Goal: Task Accomplishment & Management: Manage account settings

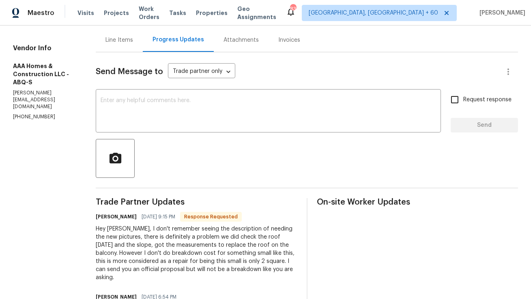
scroll to position [79, 0]
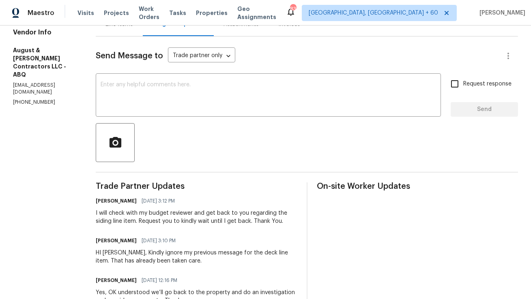
scroll to position [84, 0]
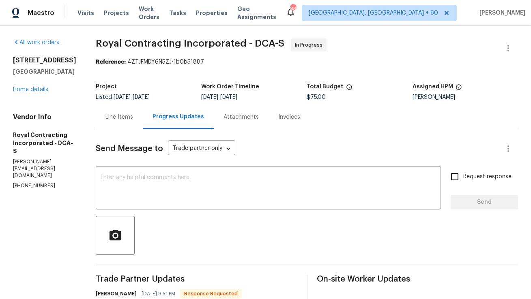
click at [139, 121] on div "Line Items" at bounding box center [119, 117] width 47 height 24
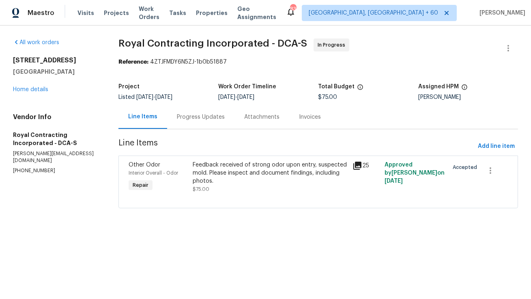
click at [212, 182] on div "Feedback received of strong odor upon entry, suspected mold. Please inspect and…" at bounding box center [270, 173] width 155 height 24
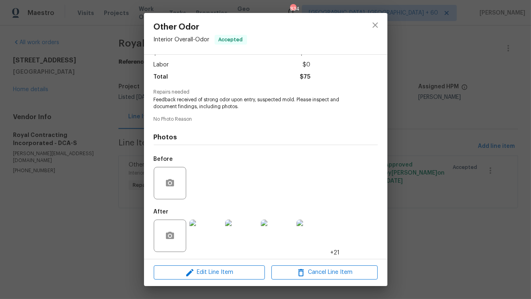
scroll to position [54, 0]
click at [209, 240] on img at bounding box center [205, 234] width 32 height 32
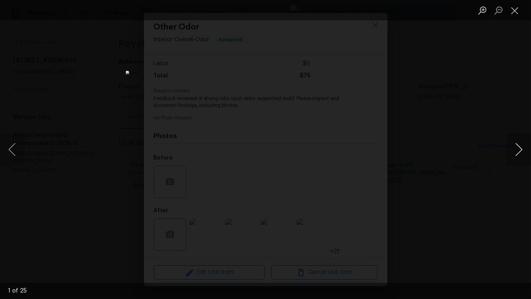
click at [521, 156] on button "Next image" at bounding box center [518, 149] width 24 height 32
click at [518, 158] on button "Next image" at bounding box center [518, 149] width 24 height 32
click at [518, 154] on button "Next image" at bounding box center [518, 149] width 24 height 32
click at [516, 155] on button "Next image" at bounding box center [518, 149] width 24 height 32
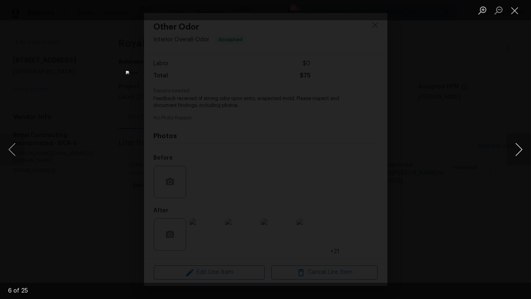
click at [522, 152] on button "Next image" at bounding box center [518, 149] width 24 height 32
click at [524, 146] on button "Next image" at bounding box center [518, 149] width 24 height 32
click at [521, 146] on button "Next image" at bounding box center [518, 149] width 24 height 32
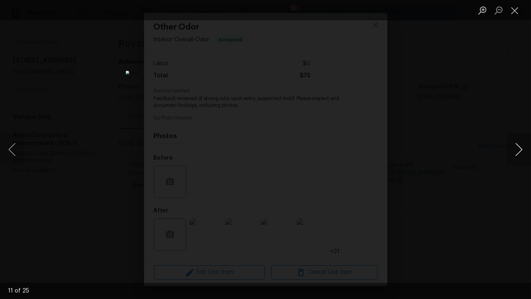
click at [520, 149] on button "Next image" at bounding box center [518, 149] width 24 height 32
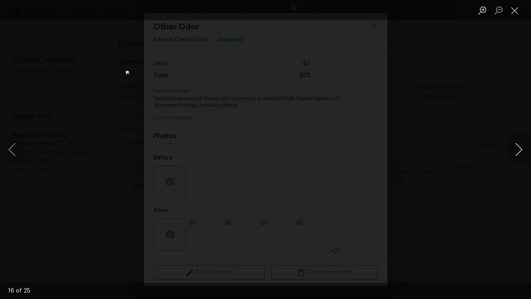
click at [520, 149] on button "Next image" at bounding box center [518, 149] width 24 height 32
click at [520, 150] on button "Next image" at bounding box center [518, 149] width 24 height 32
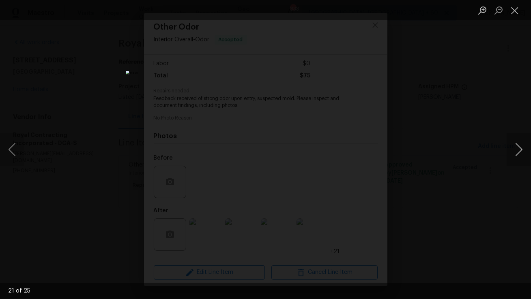
click at [520, 150] on button "Next image" at bounding box center [518, 149] width 24 height 32
click at [514, 11] on button "Close lightbox" at bounding box center [514, 10] width 16 height 14
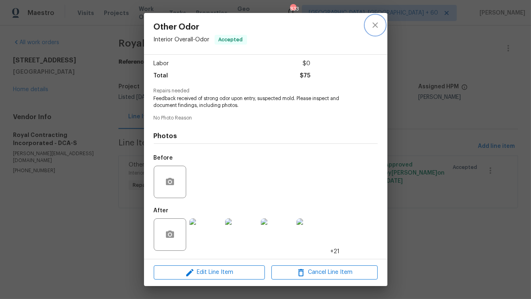
click at [373, 26] on icon "close" at bounding box center [375, 25] width 10 height 10
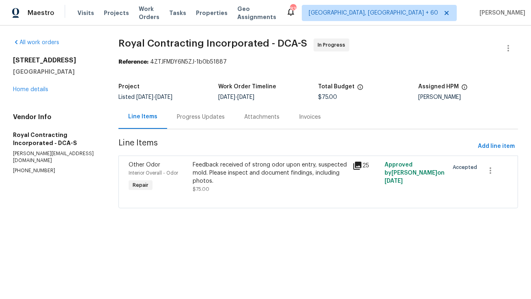
click at [204, 116] on div "Progress Updates" at bounding box center [201, 117] width 48 height 8
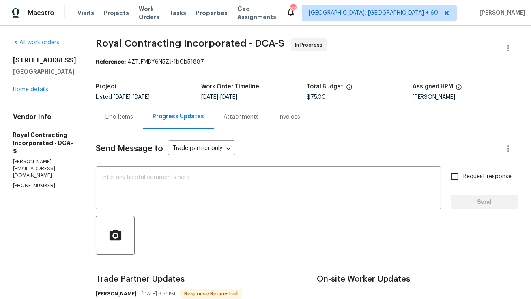
click at [128, 124] on div "Line Items" at bounding box center [119, 117] width 47 height 24
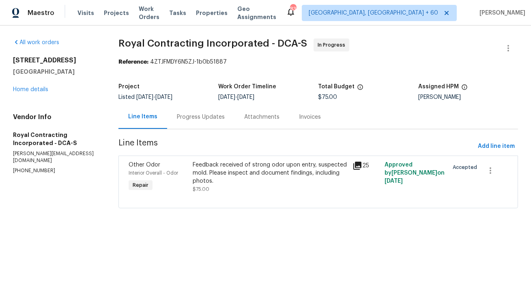
click at [188, 122] on div "Progress Updates" at bounding box center [200, 117] width 67 height 24
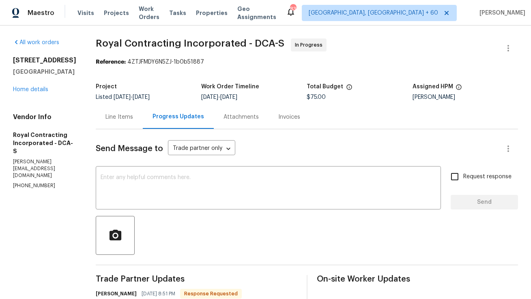
drag, startPoint x: 107, startPoint y: 43, endPoint x: 210, endPoint y: 42, distance: 102.6
click at [210, 42] on span "Royal Contracting Incorporated - DCA-S" at bounding box center [190, 44] width 188 height 10
click at [163, 40] on span "Royal Contracting Incorporated - DCA-S" at bounding box center [190, 44] width 188 height 10
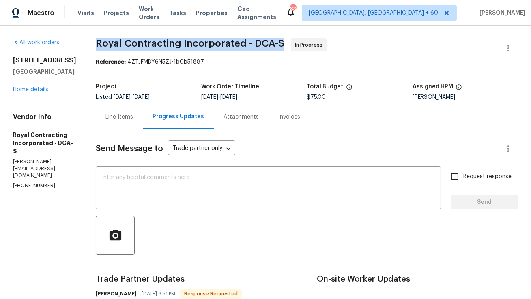
click at [163, 40] on span "Royal Contracting Incorporated - DCA-S" at bounding box center [190, 44] width 188 height 10
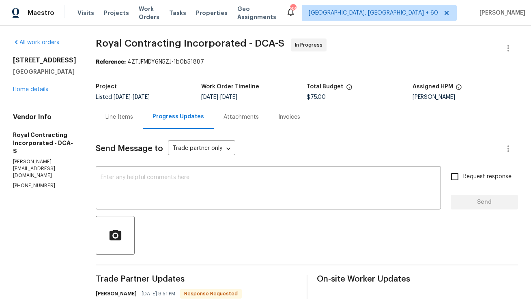
click at [228, 55] on span "Royal Contracting Incorporated - DCA-S In Progress" at bounding box center [297, 48] width 403 height 19
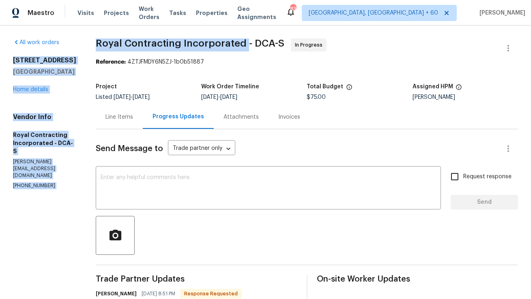
copy div "10388 Hampshire Green Ave Fairfax, VA 22032 Home details Vendor Info Royal Cont…"
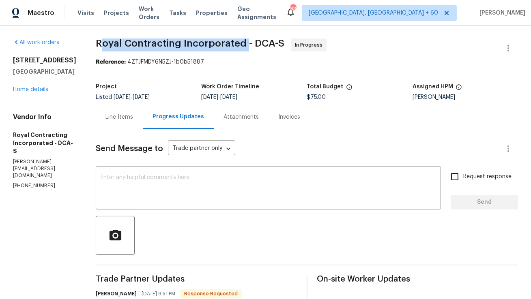
copy span "oyal Contracting Incorporated"
copy span "Royal Contracting Incorporated"
drag, startPoint x: 252, startPoint y: 41, endPoint x: 105, endPoint y: 45, distance: 146.8
click at [105, 45] on span "Royal Contracting Incorporated - DCA-S" at bounding box center [190, 44] width 188 height 10
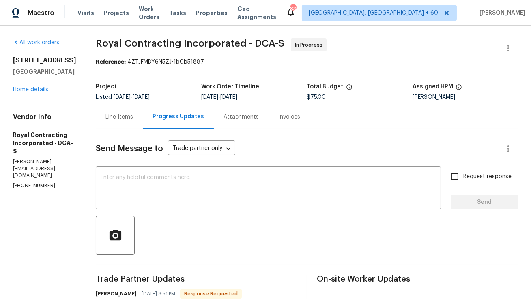
click at [120, 123] on div "Line Items" at bounding box center [119, 117] width 47 height 24
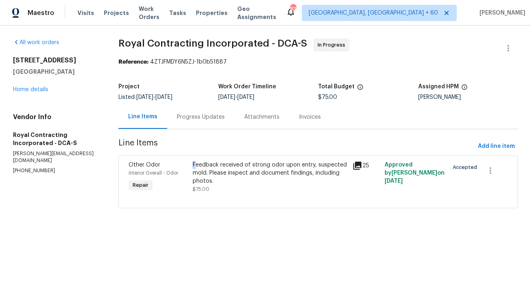
click at [193, 167] on div "Feedback received of strong odor upon entry, suspected mold. Please inspect and…" at bounding box center [270, 173] width 155 height 24
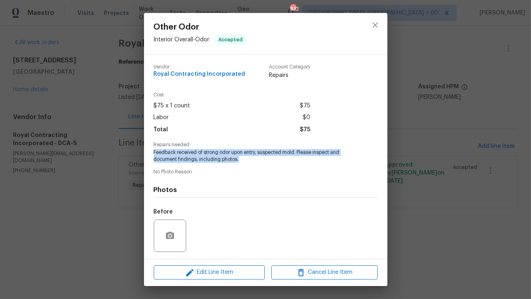
copy span "Feedback received of strong odor upon entry, suspected mold. Please inspect and…"
drag, startPoint x: 246, startPoint y: 158, endPoint x: 153, endPoint y: 154, distance: 93.8
click at [153, 154] on div "Vendor Royal Contracting Incorporated Account Category Repairs Cost $75 x 1 cou…" at bounding box center [265, 157] width 243 height 204
click at [377, 25] on icon "close" at bounding box center [375, 25] width 10 height 10
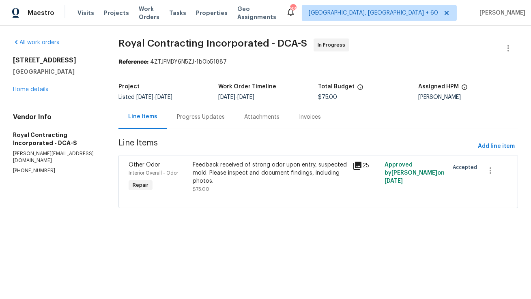
click at [210, 114] on div "Progress Updates" at bounding box center [201, 117] width 48 height 8
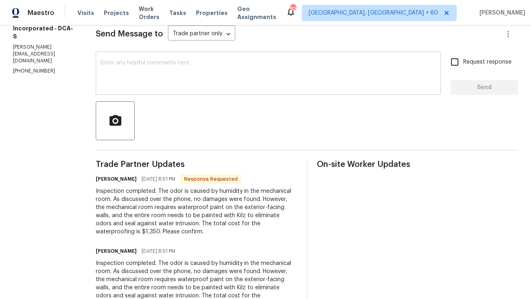
scroll to position [118, 0]
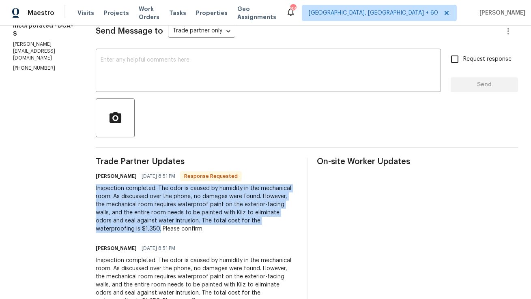
copy div "Inspection completed. The odor is caused by humidity in the mechanical room. As…"
drag, startPoint x: 105, startPoint y: 189, endPoint x: 168, endPoint y: 230, distance: 75.3
click at [168, 230] on div "Inspection completed. The odor is caused by humidity in the mechanical room. As…" at bounding box center [196, 208] width 201 height 49
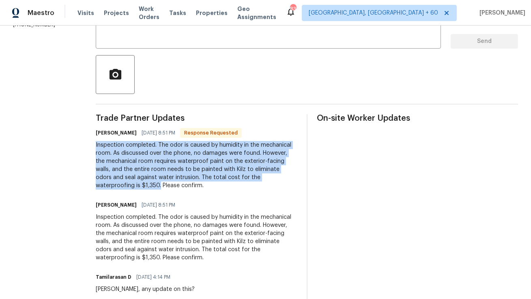
scroll to position [178, 0]
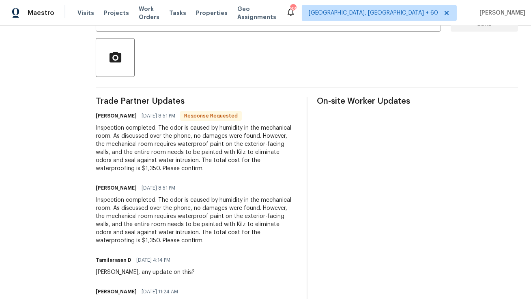
click at [164, 195] on div "Robin 08/19/2025 8:51 PM Inspection completed. The odor is caused by humidity i…" at bounding box center [196, 213] width 201 height 62
copy div "1,350"
drag, startPoint x: 152, startPoint y: 169, endPoint x: 167, endPoint y: 169, distance: 14.2
click at [167, 169] on div "Inspection completed. The odor is caused by humidity in the mechanical room. As…" at bounding box center [196, 148] width 201 height 49
copy div "$1,350"
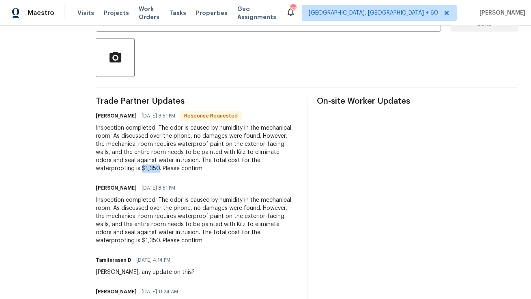
drag, startPoint x: 150, startPoint y: 168, endPoint x: 167, endPoint y: 168, distance: 17.4
click at [167, 168] on div "Inspection completed. The odor is caused by humidity in the mechanical room. As…" at bounding box center [196, 148] width 201 height 49
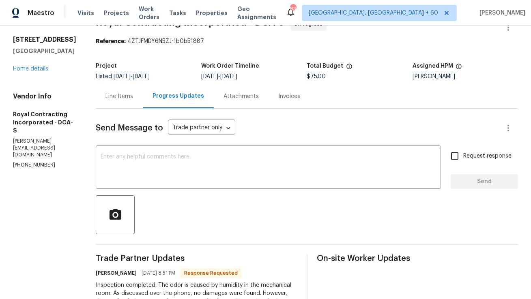
scroll to position [0, 0]
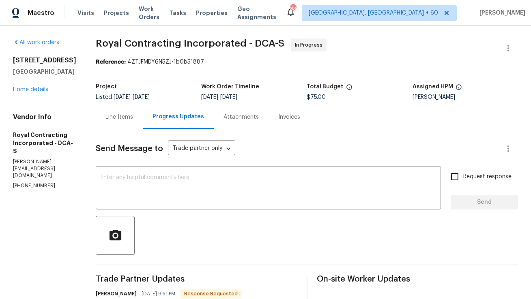
click at [143, 124] on div "Line Items" at bounding box center [119, 117] width 47 height 24
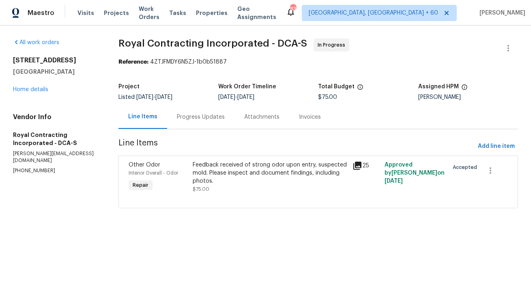
click at [189, 128] on div "Progress Updates" at bounding box center [200, 117] width 67 height 24
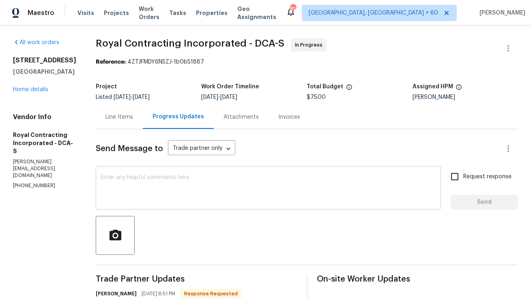
click at [203, 197] on textarea at bounding box center [268, 189] width 335 height 28
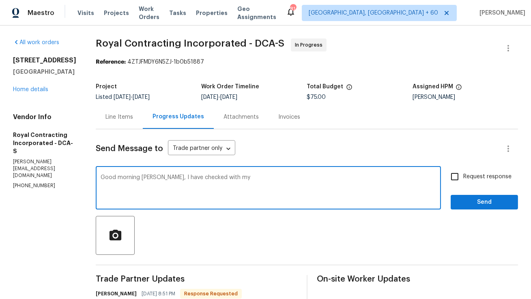
type textarea "Good morning Robin, I have checked with my"
click at [133, 120] on div "Line Items" at bounding box center [119, 117] width 28 height 8
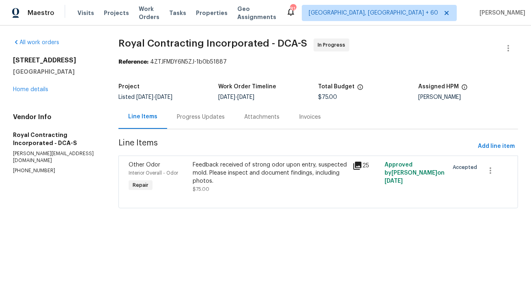
click at [224, 168] on div "Feedback received of strong odor upon entry, suspected mold. Please inspect and…" at bounding box center [270, 173] width 155 height 24
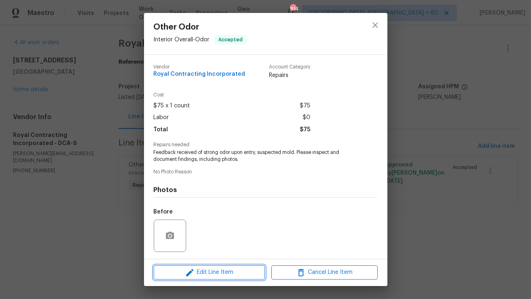
click at [194, 271] on icon "button" at bounding box center [190, 273] width 10 height 10
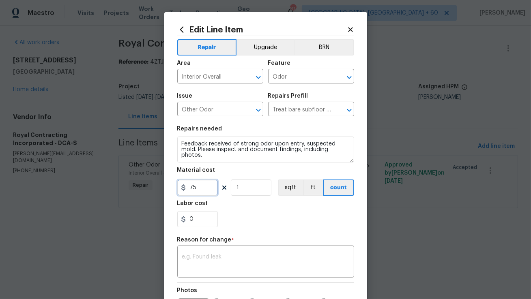
click at [208, 189] on input "75" at bounding box center [197, 188] width 41 height 16
type input "1350"
click at [193, 187] on input "1350" at bounding box center [197, 188] width 41 height 16
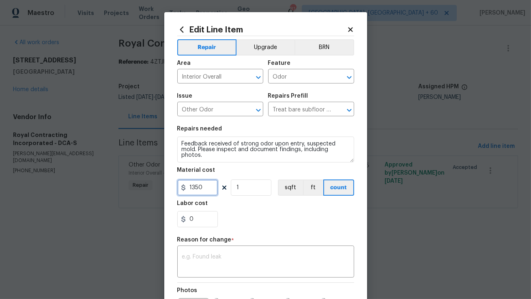
click at [193, 187] on input "1350" at bounding box center [197, 188] width 41 height 16
click at [216, 259] on textarea at bounding box center [265, 262] width 167 height 17
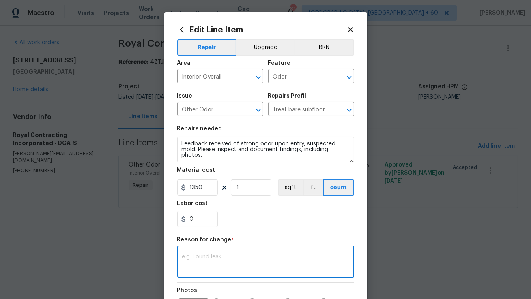
paste textarea "(AM) Updated cost per BR team approval."
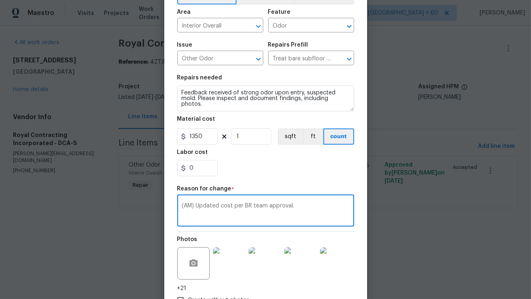
scroll to position [108, 0]
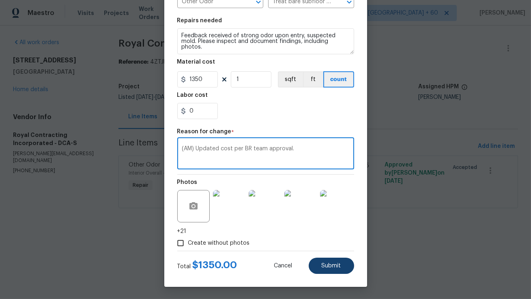
type textarea "(AM) Updated cost per BR team approval."
click at [327, 265] on span "Submit" at bounding box center [330, 266] width 19 height 6
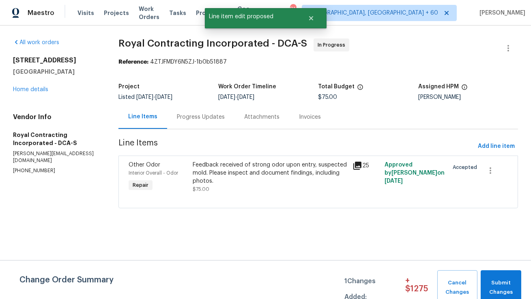
scroll to position [0, 0]
click at [510, 283] on span "Submit Changes" at bounding box center [500, 287] width 32 height 19
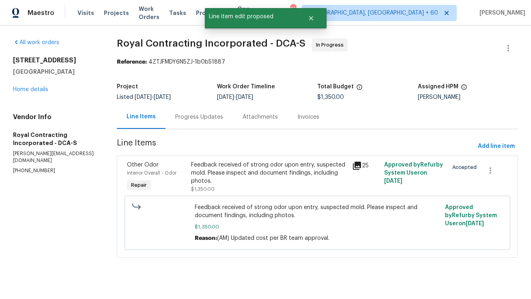
click at [185, 114] on div "Progress Updates" at bounding box center [199, 117] width 48 height 8
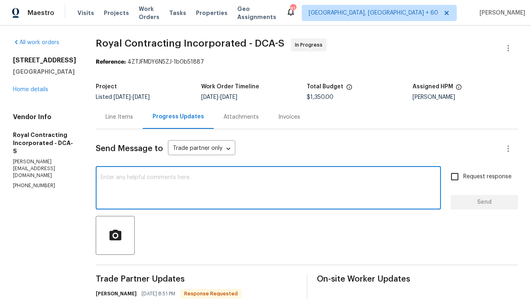
click at [265, 193] on textarea at bounding box center [268, 189] width 335 height 28
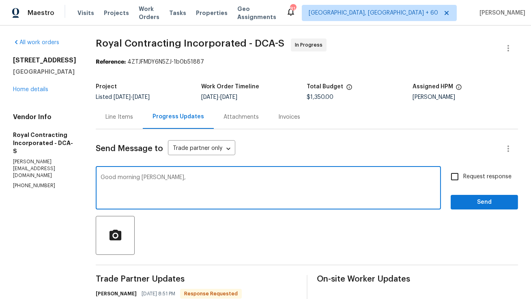
scroll to position [61, 0]
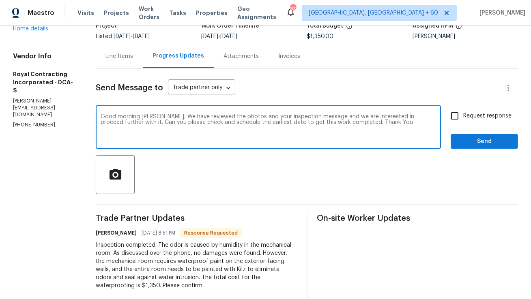
paste textarea "We’ve reviewed the photos and your inspection notes, and we’re interested in pr…"
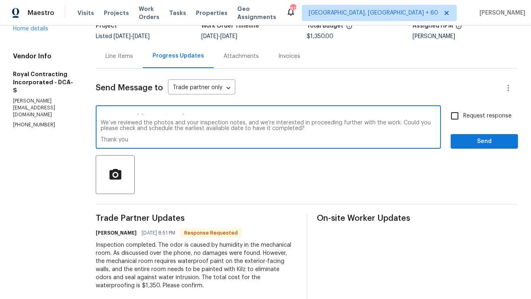
scroll to position [0, 0]
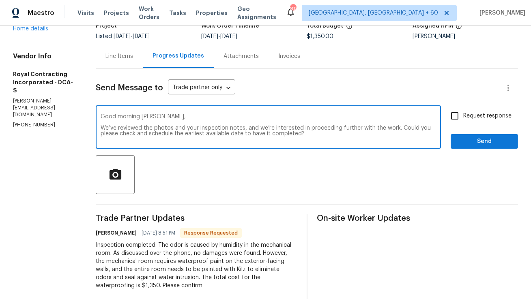
click at [109, 126] on textarea "Good morning Robin, We’ve reviewed the photos and your inspection notes, and we…" at bounding box center [268, 128] width 335 height 28
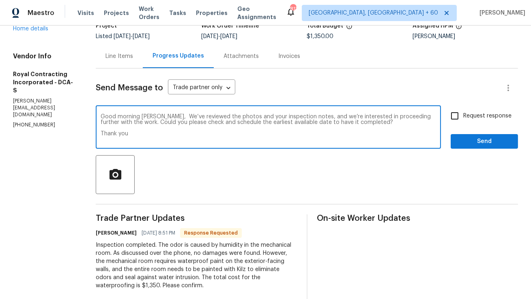
click at [184, 118] on textarea "Good morning Robin, We’ve reviewed the photos and your inspection notes, and we…" at bounding box center [268, 128] width 335 height 28
click at [199, 122] on textarea "Good morning Robin, We have reviewed the photos and your inspection notes, and …" at bounding box center [268, 128] width 335 height 28
click at [346, 118] on textarea "Good morning Robin, We have reviewed the photos and your inspection notes, and …" at bounding box center [268, 128] width 335 height 28
click at [320, 118] on textarea "Good morning Robin, We have reviewed the photos and your inspection notes, and …" at bounding box center [268, 128] width 335 height 28
click at [110, 136] on textarea "Good morning Robin, We have reviewed the photos and your inspection notes and w…" at bounding box center [268, 128] width 335 height 28
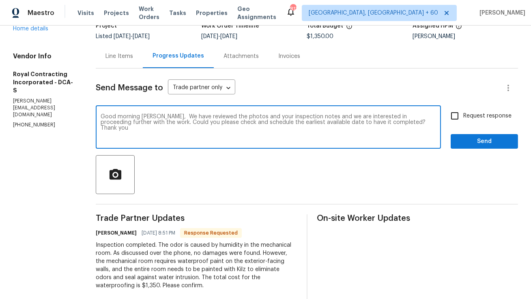
type textarea "Good morning Robin, We have reviewed the photos and your inspection notes and w…"
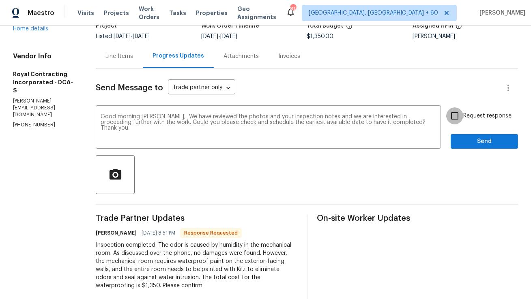
click at [452, 118] on input "Request response" at bounding box center [454, 115] width 17 height 17
checkbox input "true"
click at [499, 146] on span "Send" at bounding box center [484, 142] width 54 height 10
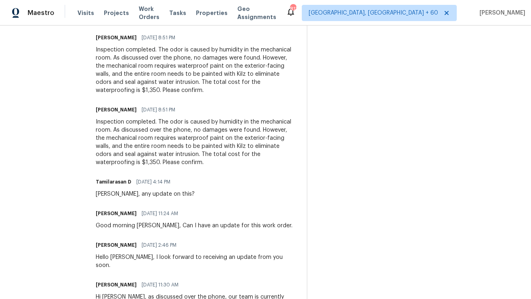
scroll to position [335, 0]
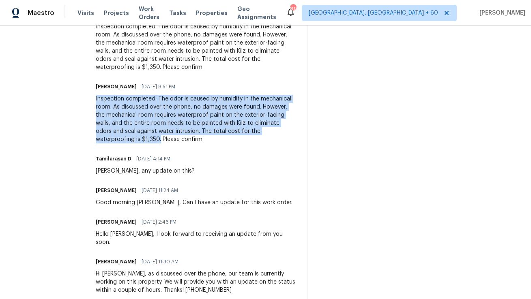
copy div "Inspection completed. The odor is caused by humidity in the mechanical room. As…"
drag, startPoint x: 105, startPoint y: 99, endPoint x: 168, endPoint y: 139, distance: 74.9
click at [168, 139] on div "Inspection completed. The odor is caused by humidity in the mechanical room. As…" at bounding box center [196, 119] width 201 height 49
click at [269, 106] on div "Inspection completed. The odor is caused by humidity in the mechanical room. As…" at bounding box center [196, 119] width 201 height 49
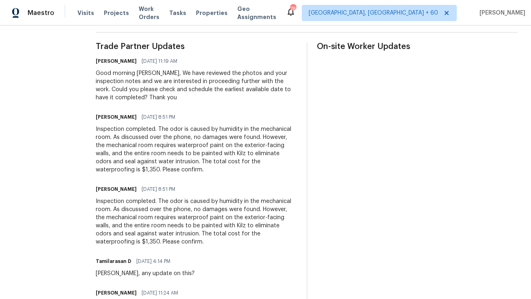
scroll to position [236, 0]
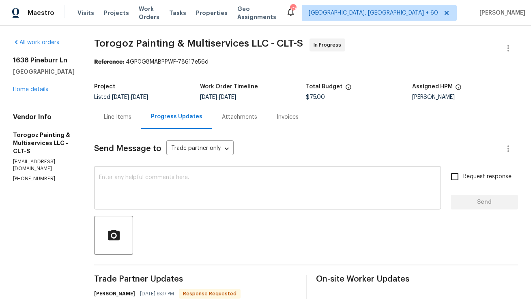
click at [191, 176] on textarea at bounding box center [267, 189] width 337 height 28
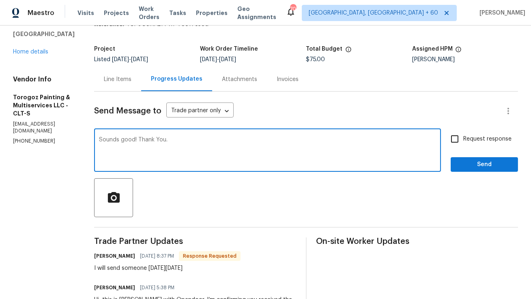
scroll to position [37, 0]
type textarea "Sounds good! Thank You."
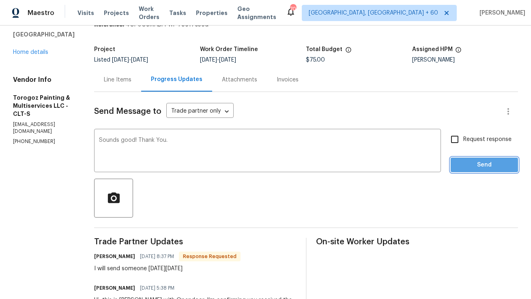
click at [460, 163] on span "Send" at bounding box center [484, 165] width 54 height 10
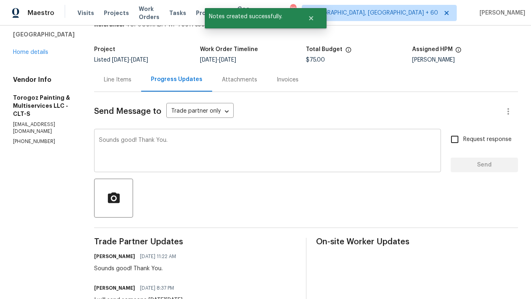
scroll to position [0, 0]
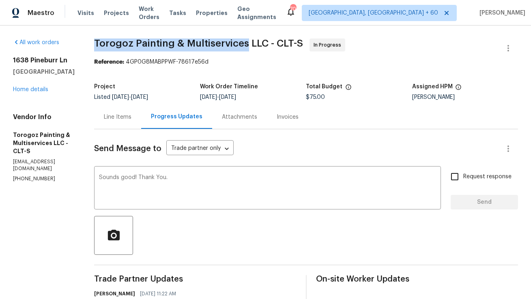
copy span "Torogoz Painting & Multiservices"
drag, startPoint x: 115, startPoint y: 39, endPoint x: 264, endPoint y: 40, distance: 149.2
click at [264, 40] on span "Torogoz Painting & Multiservices LLC - CLT-S" at bounding box center [198, 44] width 209 height 10
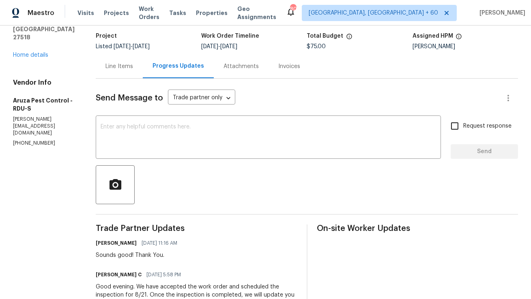
scroll to position [58, 0]
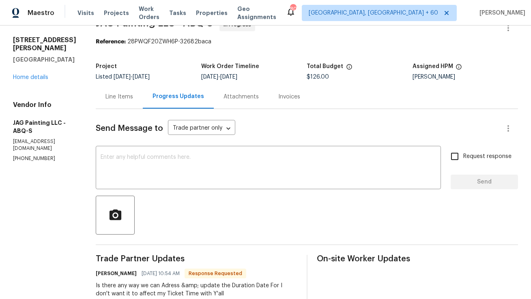
scroll to position [20, 0]
drag, startPoint x: 203, startPoint y: 79, endPoint x: 226, endPoint y: 80, distance: 22.7
click at [218, 80] on span "8/12/2025" at bounding box center [209, 78] width 17 height 6
click at [216, 82] on div "Project Listed 8/12/2025 - 8/21/2025 Work Order Timeline 8/12/2025 - 8/14/2025 …" at bounding box center [307, 72] width 422 height 26
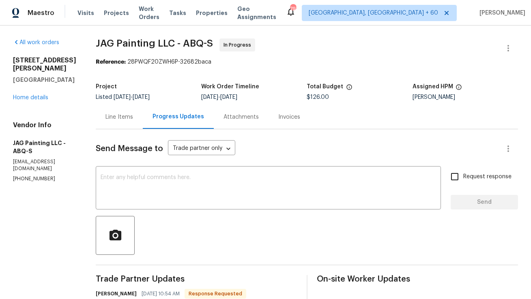
click at [120, 119] on div "Line Items" at bounding box center [119, 117] width 28 height 8
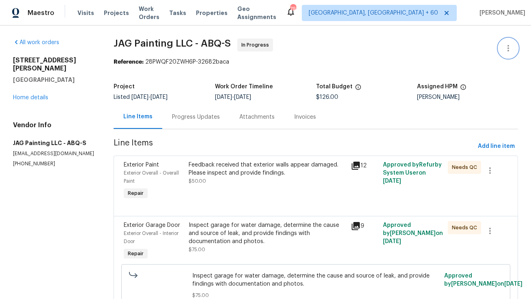
click at [509, 52] on icon "button" at bounding box center [508, 48] width 10 height 10
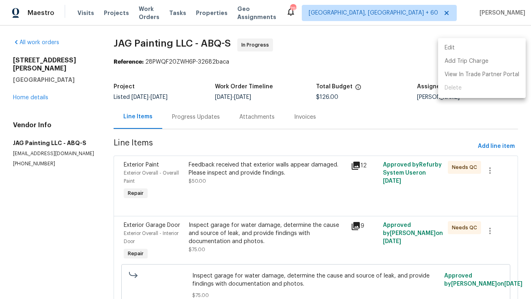
click at [494, 49] on li "Edit" at bounding box center [482, 47] width 88 height 13
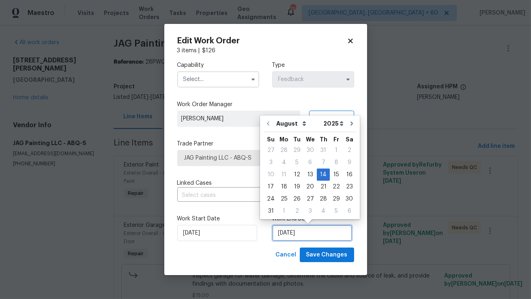
click at [282, 229] on input "14/08/2025" at bounding box center [312, 233] width 80 height 16
click at [319, 188] on div "21" at bounding box center [323, 186] width 13 height 11
type input "21/08/2025"
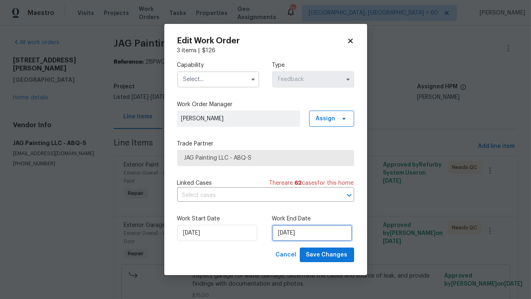
click at [280, 237] on input "21/08/2025" at bounding box center [312, 233] width 80 height 16
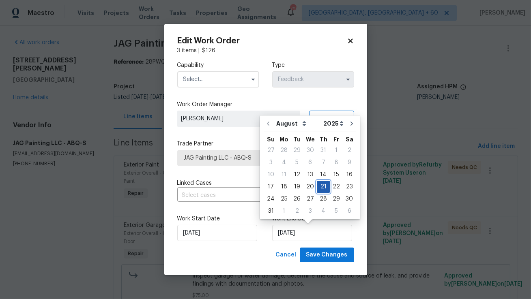
click at [320, 191] on div "21" at bounding box center [323, 186] width 13 height 11
click at [259, 230] on div "Work Start Date 12/08/2025 Work End Date 21/08/2025" at bounding box center [265, 227] width 177 height 39
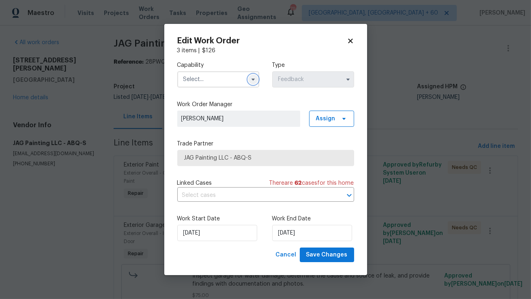
click at [249, 77] on button "button" at bounding box center [253, 80] width 10 height 10
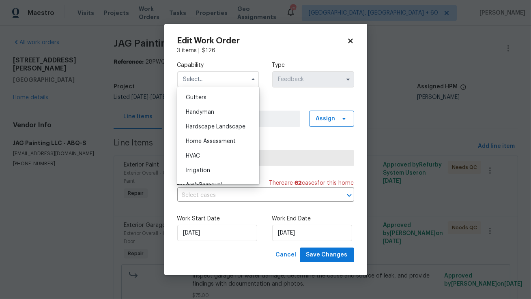
scroll to position [432, 0]
click at [225, 114] on div "Handyman" at bounding box center [218, 110] width 78 height 15
type input "Handyman"
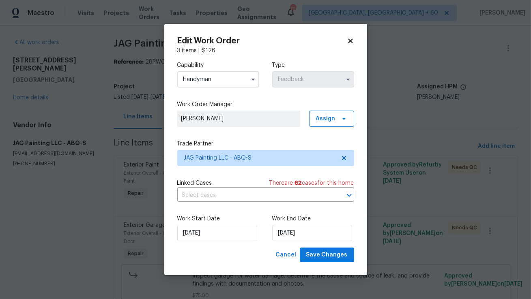
click at [241, 140] on label "Trade Partner" at bounding box center [265, 144] width 177 height 8
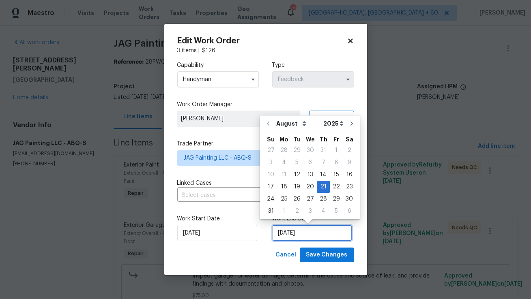
click at [318, 233] on input "21/08/2025" at bounding box center [312, 233] width 80 height 16
drag, startPoint x: 317, startPoint y: 202, endPoint x: 308, endPoint y: 202, distance: 8.9
click at [308, 202] on div "24 25 26 27 28 29 30" at bounding box center [310, 199] width 92 height 12
click at [308, 202] on div "27" at bounding box center [309, 198] width 13 height 11
type input "27/08/2025"
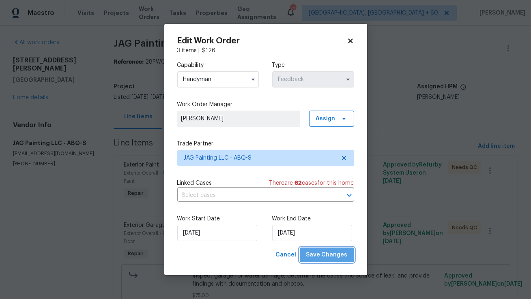
click at [330, 259] on span "Save Changes" at bounding box center [326, 255] width 41 height 10
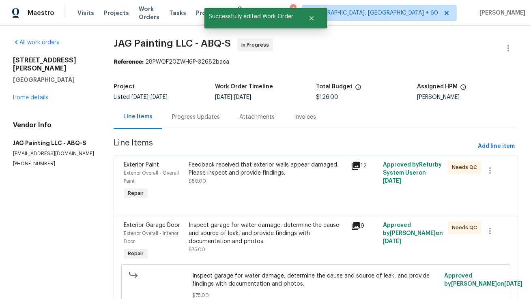
click at [208, 118] on div "Progress Updates" at bounding box center [196, 117] width 48 height 8
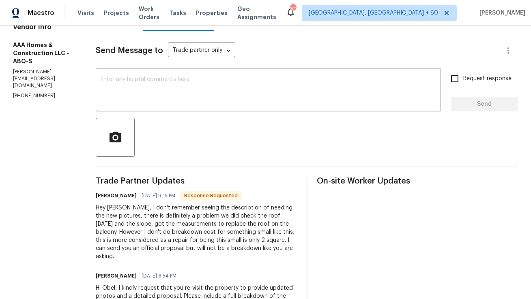
scroll to position [101, 0]
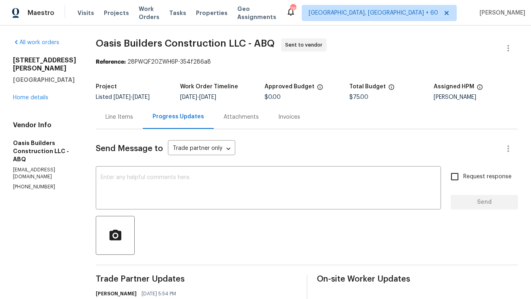
click at [131, 120] on div "Line Items" at bounding box center [119, 117] width 28 height 8
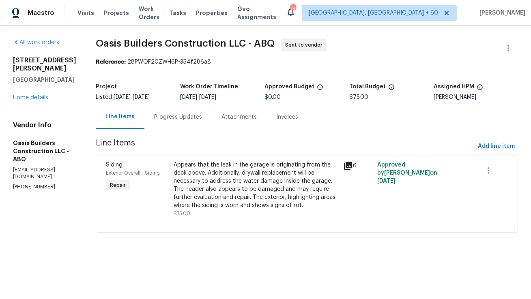
click at [189, 118] on div "Progress Updates" at bounding box center [178, 117] width 48 height 8
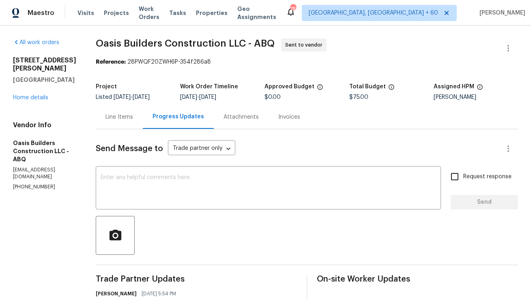
click at [62, 179] on p "[EMAIL_ADDRESS][DOMAIN_NAME]" at bounding box center [44, 174] width 63 height 14
copy p "[EMAIL_ADDRESS][DOMAIN_NAME]"
click at [49, 186] on p "[PHONE_NUMBER]" at bounding box center [44, 187] width 63 height 7
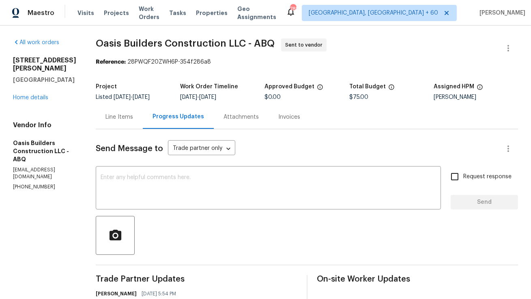
click at [49, 186] on p "[PHONE_NUMBER]" at bounding box center [44, 187] width 63 height 7
click at [43, 186] on p "[PHONE_NUMBER]" at bounding box center [44, 187] width 63 height 7
copy p "[PHONE_NUMBER]"
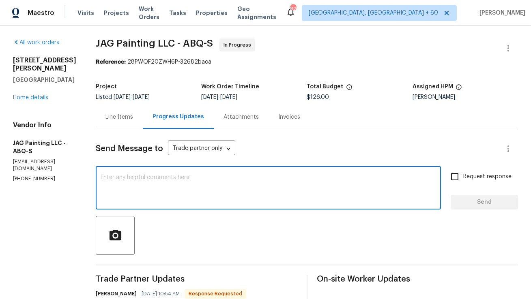
click at [229, 180] on textarea at bounding box center [268, 189] width 335 height 28
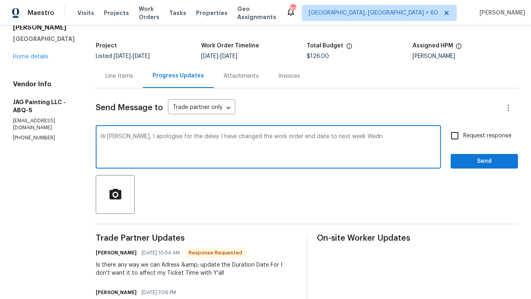
scroll to position [40, 0]
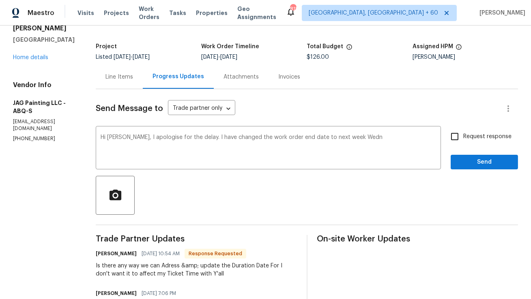
click at [233, 183] on div at bounding box center [307, 195] width 422 height 39
click at [389, 146] on textarea "Hi Juan, I apologise for the delay. I have changed the work order end date to n…" at bounding box center [268, 149] width 335 height 28
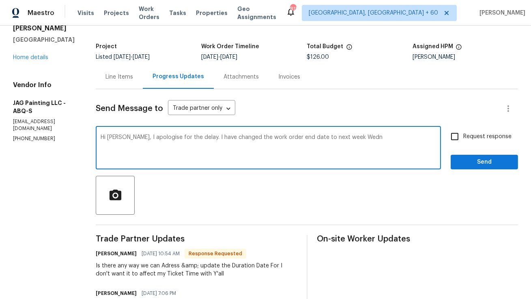
click at [336, 136] on textarea "Hi Juan, I apologise for the delay. I have changed the work order end date to n…" at bounding box center [268, 149] width 335 height 28
click at [188, 138] on textarea "Hi Juan, I apologise for the delay. I have changed the work order end date to n…" at bounding box center [268, 149] width 335 height 28
click at [286, 137] on textarea "Hi Juan, I apologise for the delay. Since we are still in the process of resolv…" at bounding box center [268, 149] width 335 height 28
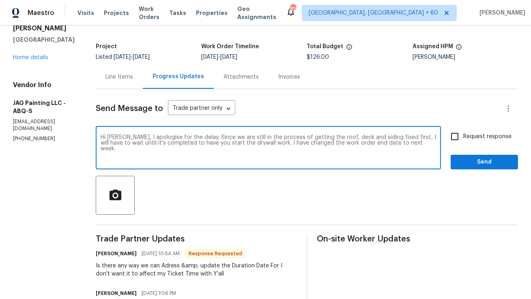
click at [397, 146] on textarea "Hi Juan, I apologise for the delay. Since we are still in the process of gettin…" at bounding box center [268, 149] width 335 height 28
paste textarea "Apologies for the delay. Since we're still in the process of getting the roof, …"
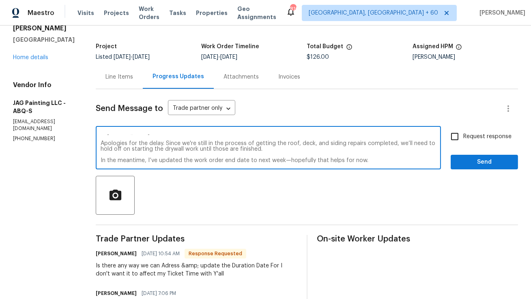
scroll to position [0, 0]
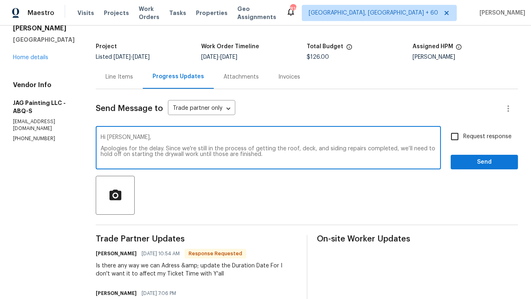
click at [101, 146] on textarea "Hi Juan, Apologies for the delay. Since we're still in the process of getting t…" at bounding box center [268, 149] width 335 height 28
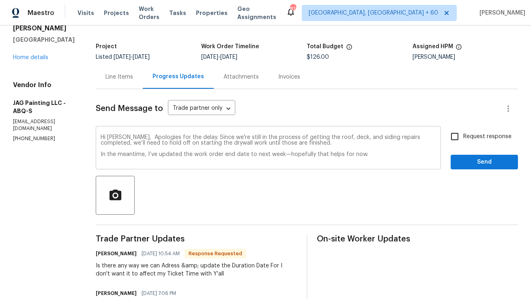
click at [99, 157] on div "Hi Juan, Apologies for the delay. Since we're still in the process of getting t…" at bounding box center [268, 148] width 345 height 41
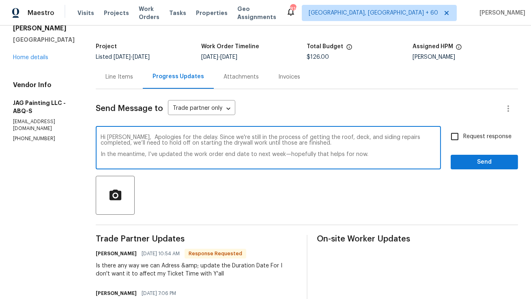
click at [102, 152] on textarea "Hi Juan, Apologies for the delay. Since we're still in the process of getting t…" at bounding box center [268, 149] width 335 height 28
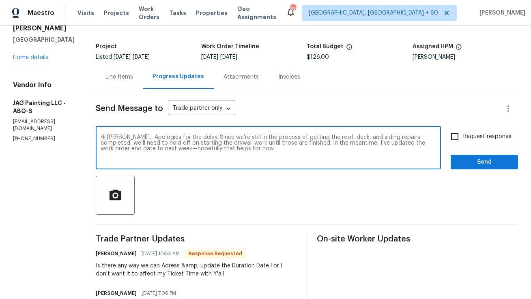
click at [132, 149] on textarea "Hi Juan, Apologies for the delay. Since we're still in the process of getting t…" at bounding box center [268, 149] width 335 height 28
type textarea "Hi Juan, Apologies for the delay. Since we're still in the process of getting t…"
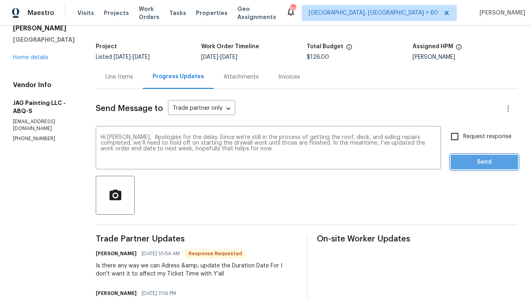
click at [456, 158] on button "Send" at bounding box center [483, 162] width 67 height 15
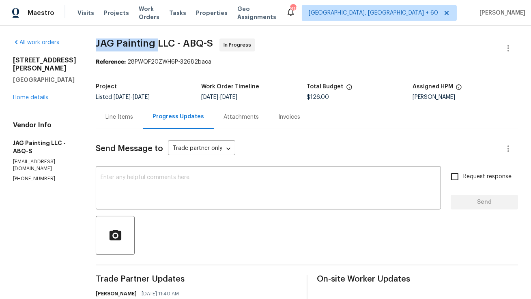
copy span "JAG Painting"
drag, startPoint x: 94, startPoint y: 44, endPoint x: 154, endPoint y: 46, distance: 59.2
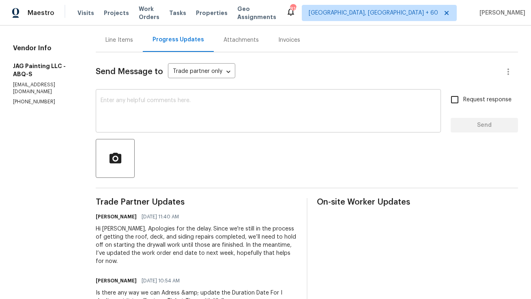
scroll to position [167, 0]
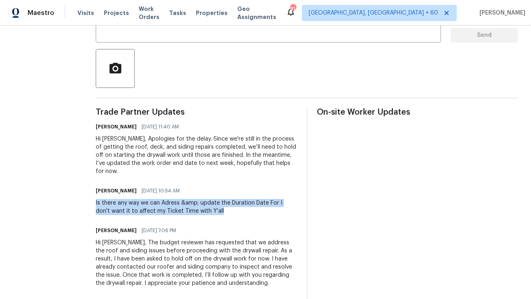
copy div "Is there any way we can Adress &amp; update the Duration Date For I don't want …"
drag, startPoint x: 96, startPoint y: 202, endPoint x: 210, endPoint y: 214, distance: 114.9
click at [210, 214] on div "Is there any way we can Adress &amp; update the Duration Date For I don't want …" at bounding box center [196, 207] width 201 height 16
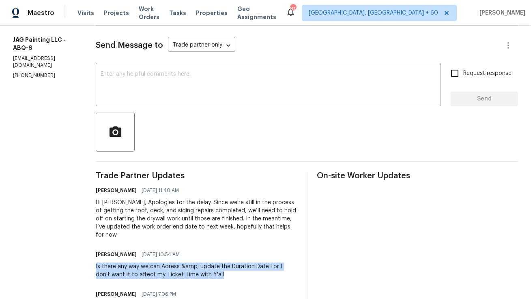
scroll to position [207, 0]
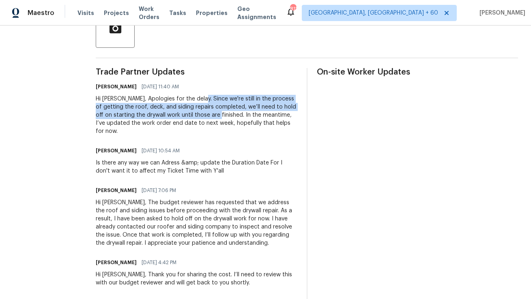
copy div "we're still in the process of getting the roof, deck, and siding repairs comple…"
drag, startPoint x: 199, startPoint y: 98, endPoint x: 225, endPoint y: 115, distance: 30.8
click at [225, 115] on div "Hi Juan, Apologies for the delay. Since we're still in the process of getting t…" at bounding box center [196, 115] width 201 height 41
